Goal: Check status: Check status

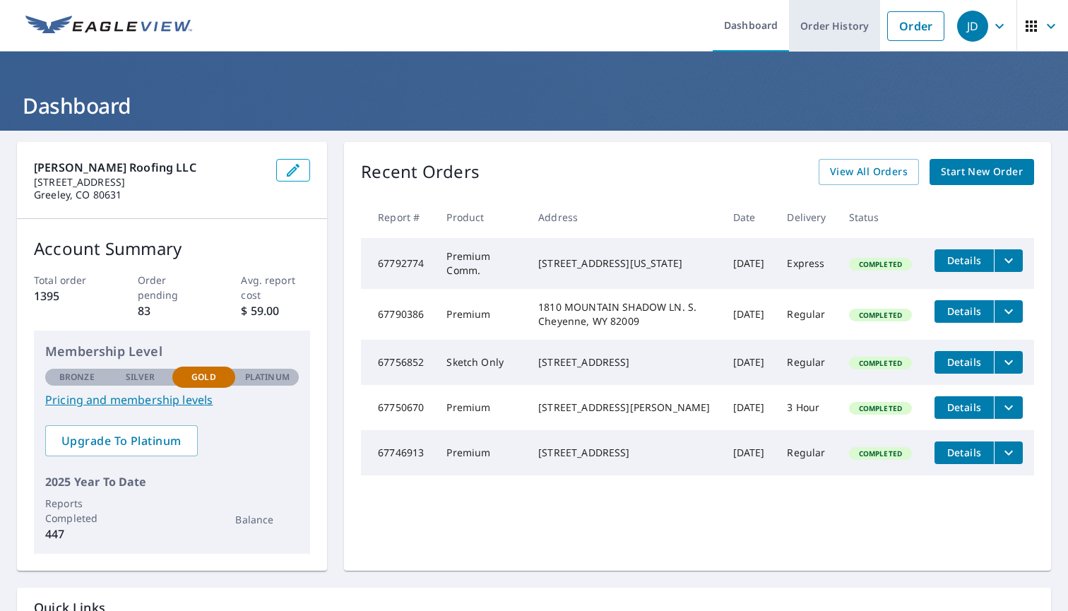
click at [849, 28] on link "Order History" at bounding box center [834, 26] width 91 height 52
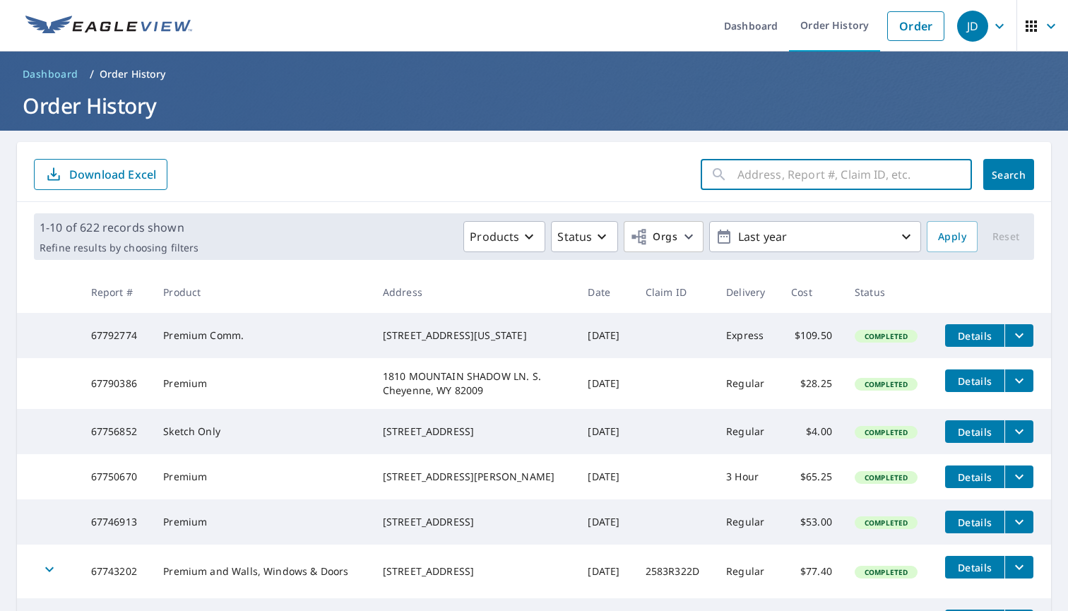
click at [825, 179] on input "text" at bounding box center [854, 175] width 234 height 40
type input "2041 burbank"
click at [1008, 174] on button "Search" at bounding box center [1008, 174] width 51 height 31
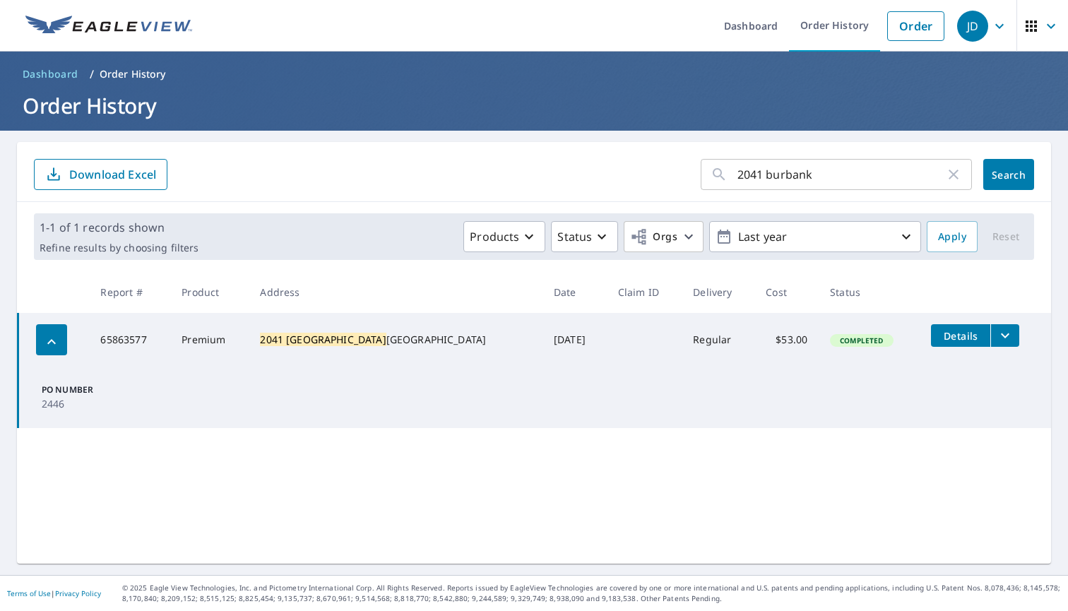
click at [809, 174] on input "2041 burbank" at bounding box center [841, 175] width 208 height 40
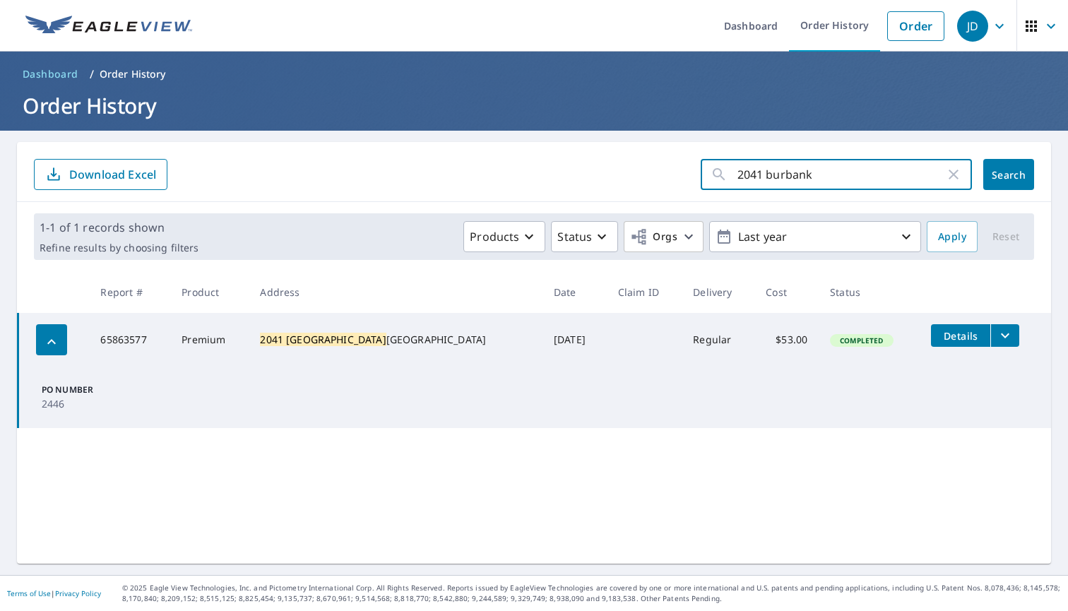
click at [809, 174] on input "2041 burbank" at bounding box center [841, 175] width 208 height 40
type input "[STREET_ADDRESS]"
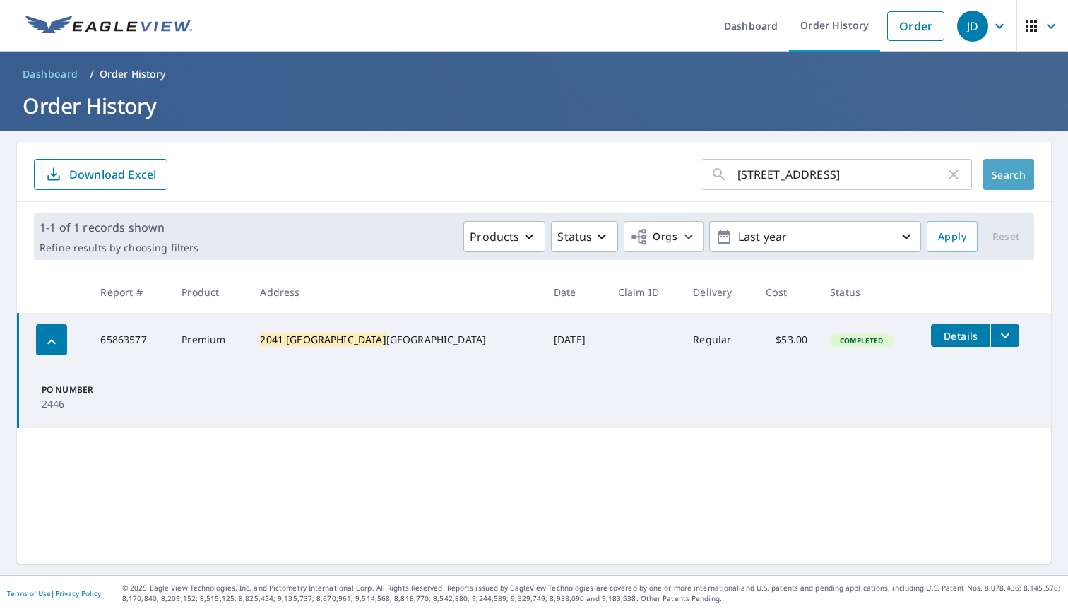
click at [1021, 168] on span "Search" at bounding box center [1008, 174] width 28 height 13
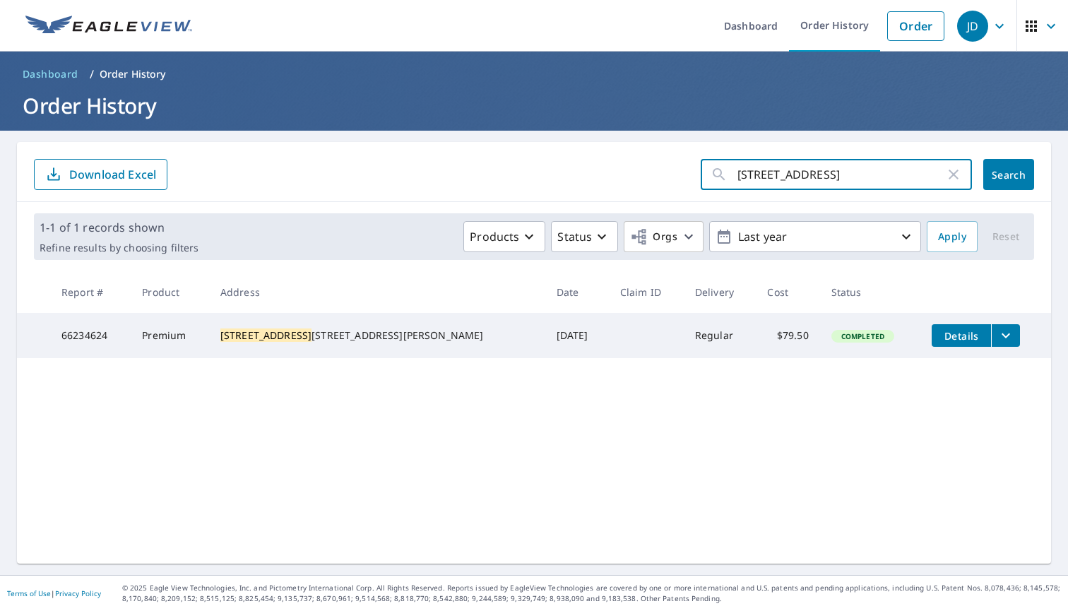
click at [747, 186] on input "[STREET_ADDRESS]" at bounding box center [841, 175] width 208 height 40
type input "2317"
click at [1008, 174] on button "Search" at bounding box center [1008, 174] width 51 height 31
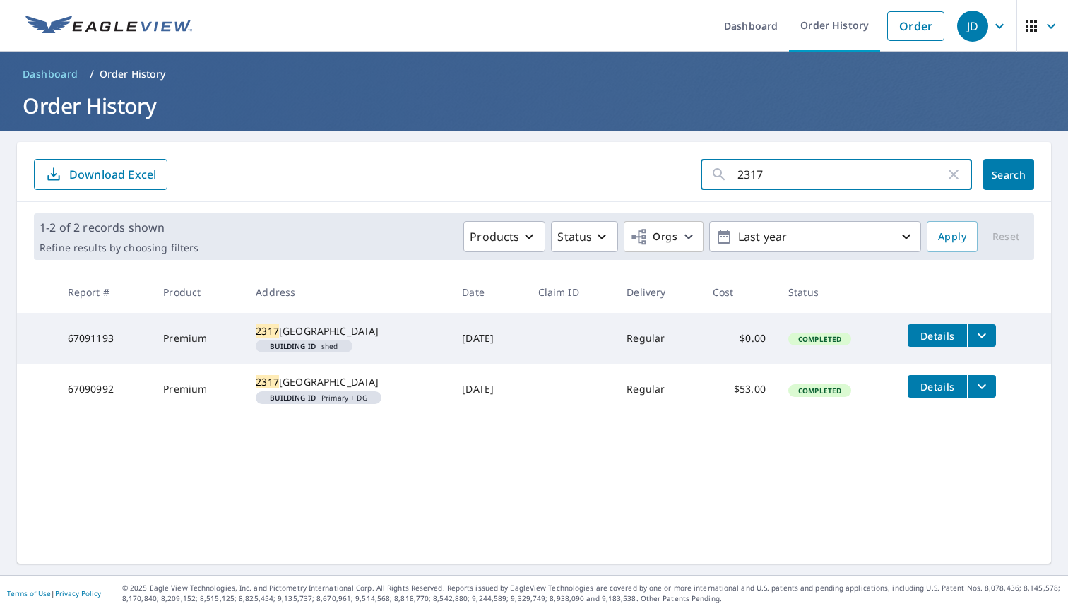
click at [766, 179] on input "2317" at bounding box center [841, 175] width 208 height 40
type input "900 east"
click at [1008, 174] on button "Search" at bounding box center [1008, 174] width 51 height 31
